Goal: Task Accomplishment & Management: Complete application form

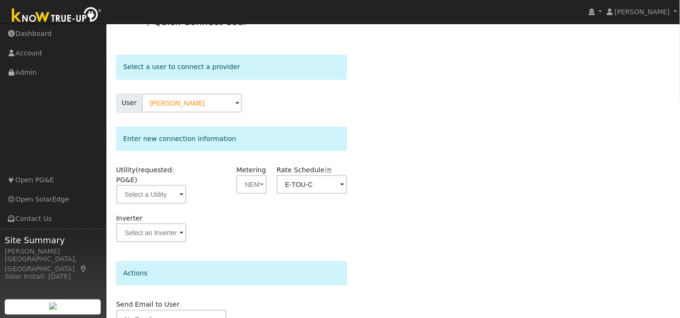
scroll to position [69, 0]
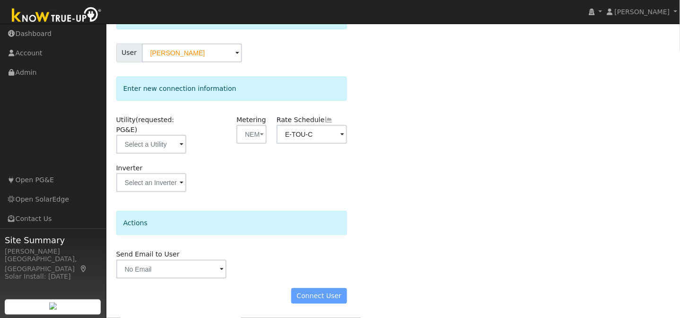
click at [327, 298] on div "Connect User" at bounding box center [231, 296] width 241 height 16
click at [663, 16] on link "[PERSON_NAME]" at bounding box center [643, 12] width 76 height 24
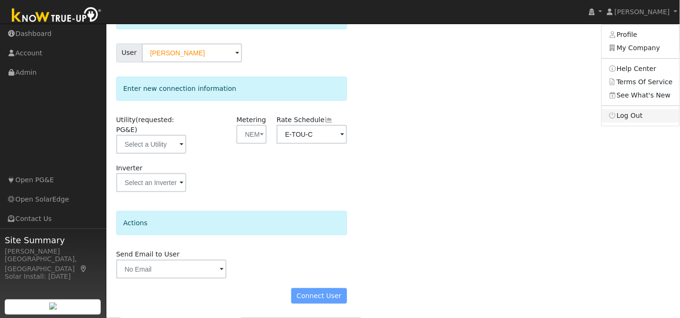
click at [633, 115] on link "Log Out" at bounding box center [641, 115] width 78 height 13
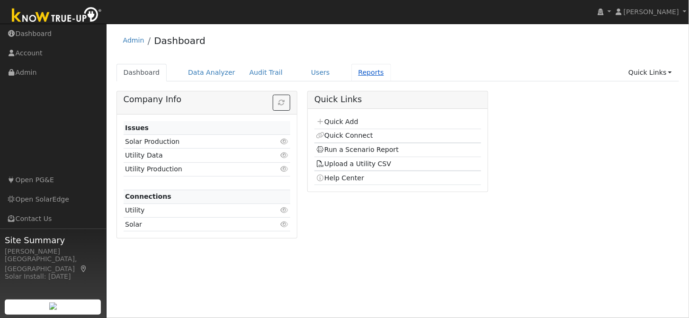
click at [355, 73] on link "Reports" at bounding box center [371, 73] width 40 height 18
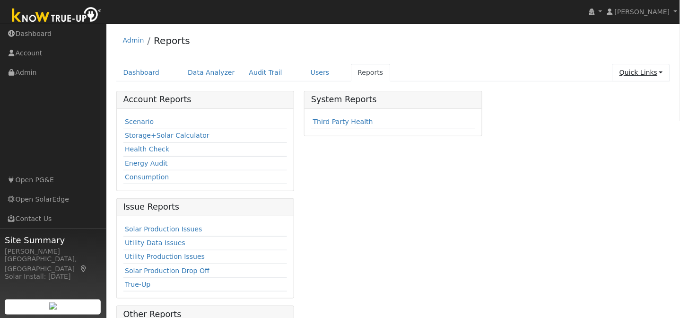
click at [660, 78] on link "Quick Links" at bounding box center [642, 73] width 58 height 18
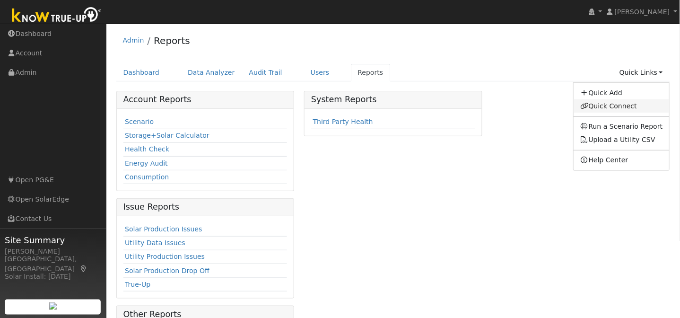
click at [628, 102] on link "Quick Connect" at bounding box center [622, 105] width 96 height 13
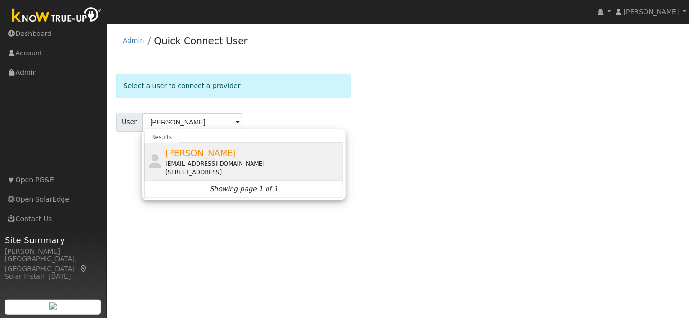
click at [270, 156] on div "[PERSON_NAME] [EMAIL_ADDRESS][DOMAIN_NAME] [STREET_ADDRESS]" at bounding box center [253, 162] width 176 height 30
type input "[PERSON_NAME]"
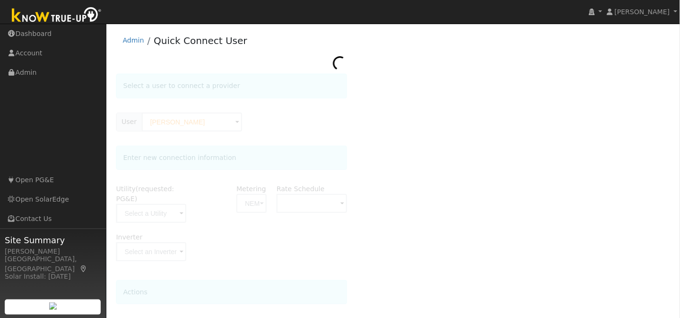
type input "E-TOU-C"
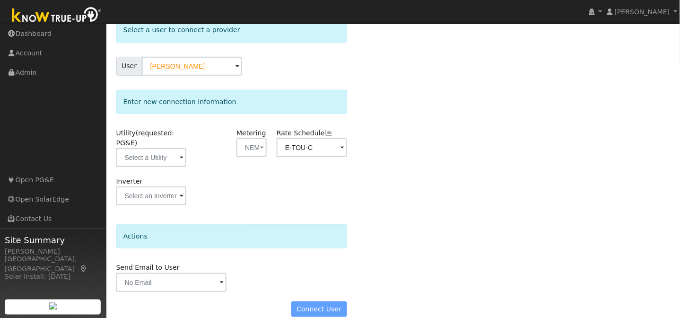
scroll to position [69, 0]
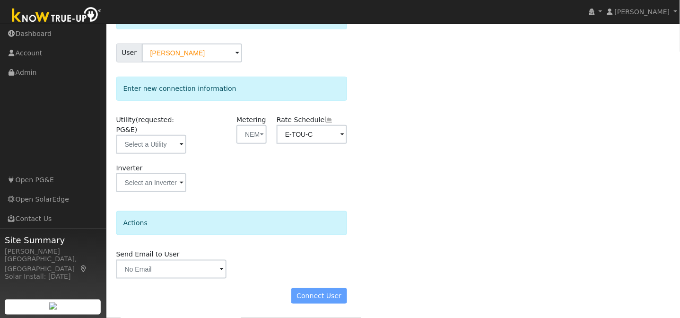
click at [330, 292] on div "Connect User" at bounding box center [231, 296] width 241 height 16
click at [180, 144] on span at bounding box center [182, 145] width 4 height 11
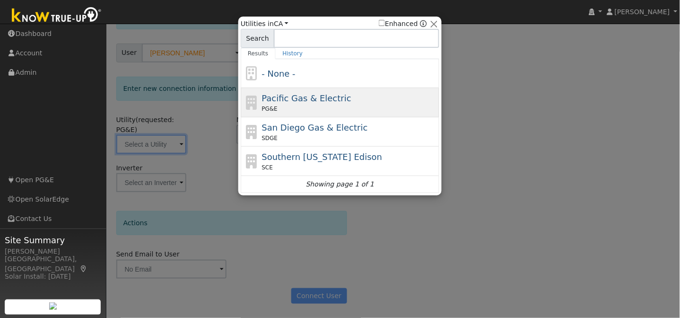
click at [277, 101] on span "Pacific Gas & Electric" at bounding box center [306, 98] width 89 height 10
type input "PG&E"
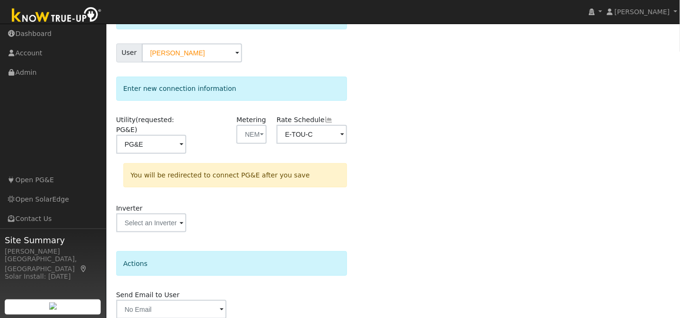
scroll to position [110, 0]
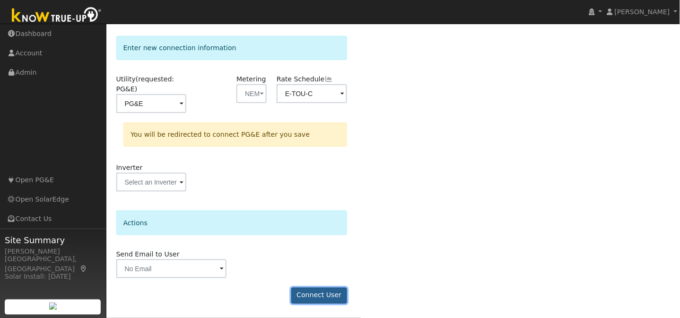
click at [322, 293] on button "Connect User" at bounding box center [320, 296] width 56 height 16
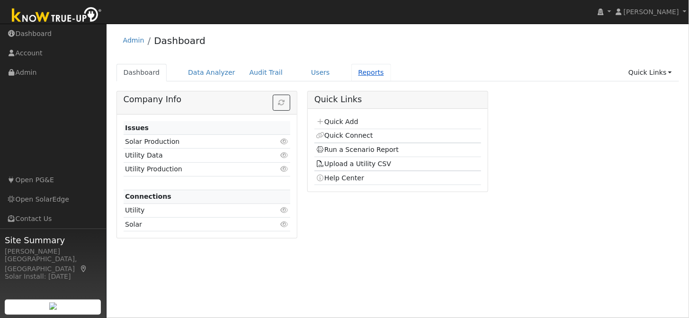
click at [357, 79] on link "Reports" at bounding box center [371, 73] width 40 height 18
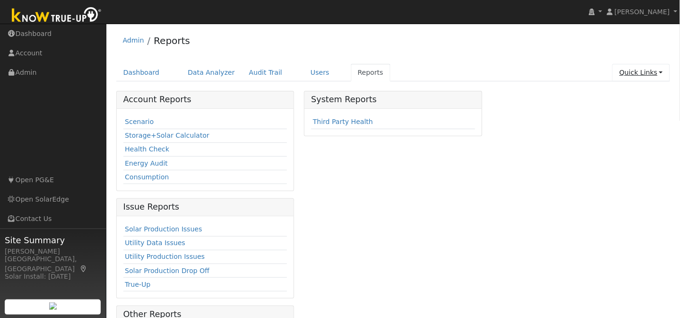
click at [638, 76] on link "Quick Links" at bounding box center [642, 73] width 58 height 18
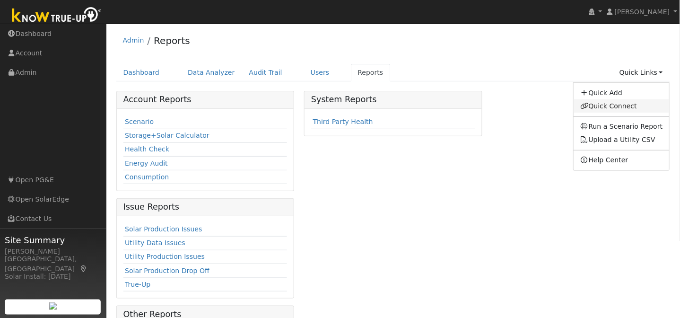
click at [627, 104] on link "Quick Connect" at bounding box center [622, 105] width 96 height 13
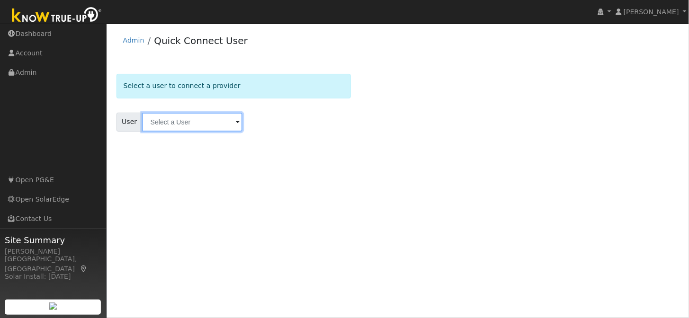
click at [152, 123] on input "text" at bounding box center [192, 122] width 100 height 19
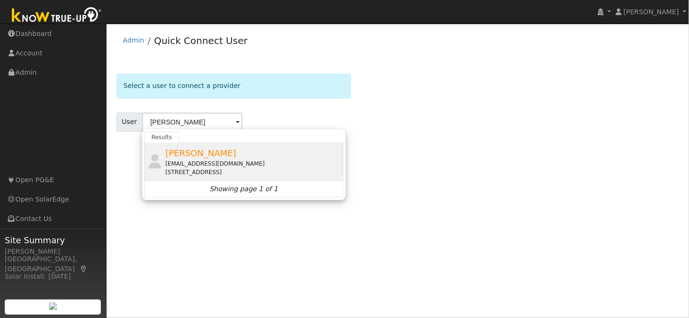
click at [195, 160] on div "[EMAIL_ADDRESS][DOMAIN_NAME]" at bounding box center [253, 163] width 176 height 9
type input "[PERSON_NAME]"
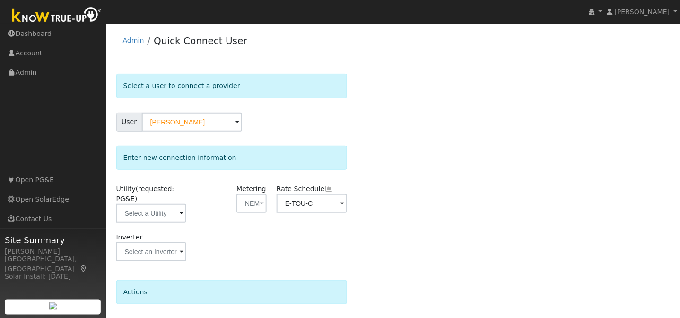
click at [181, 216] on span at bounding box center [182, 214] width 4 height 11
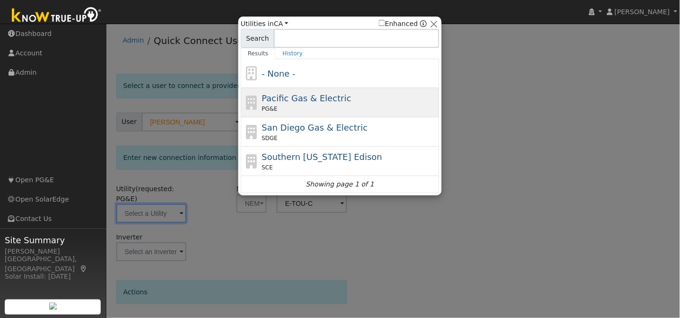
click at [275, 105] on div "Pacific Gas & Electric PG&E" at bounding box center [350, 102] width 176 height 21
type input "PG&E"
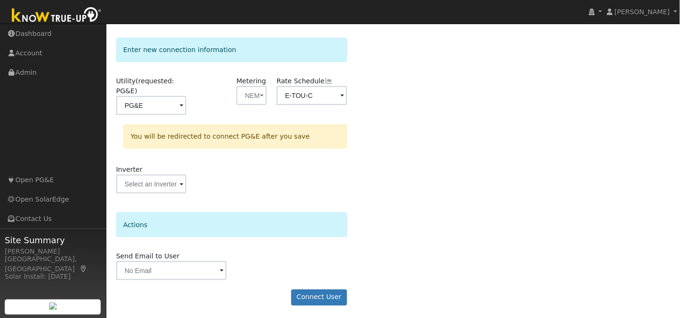
scroll to position [110, 0]
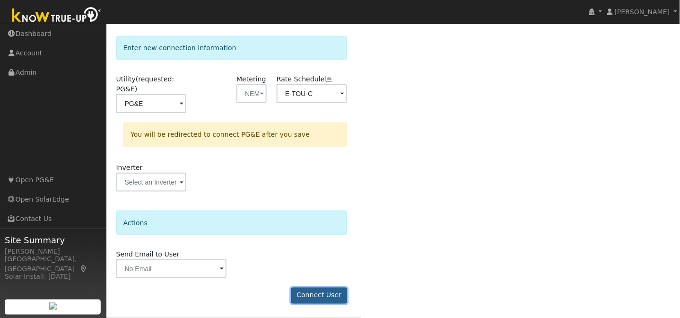
click at [322, 295] on button "Connect User" at bounding box center [320, 296] width 56 height 16
